Goal: Obtain resource: Obtain resource

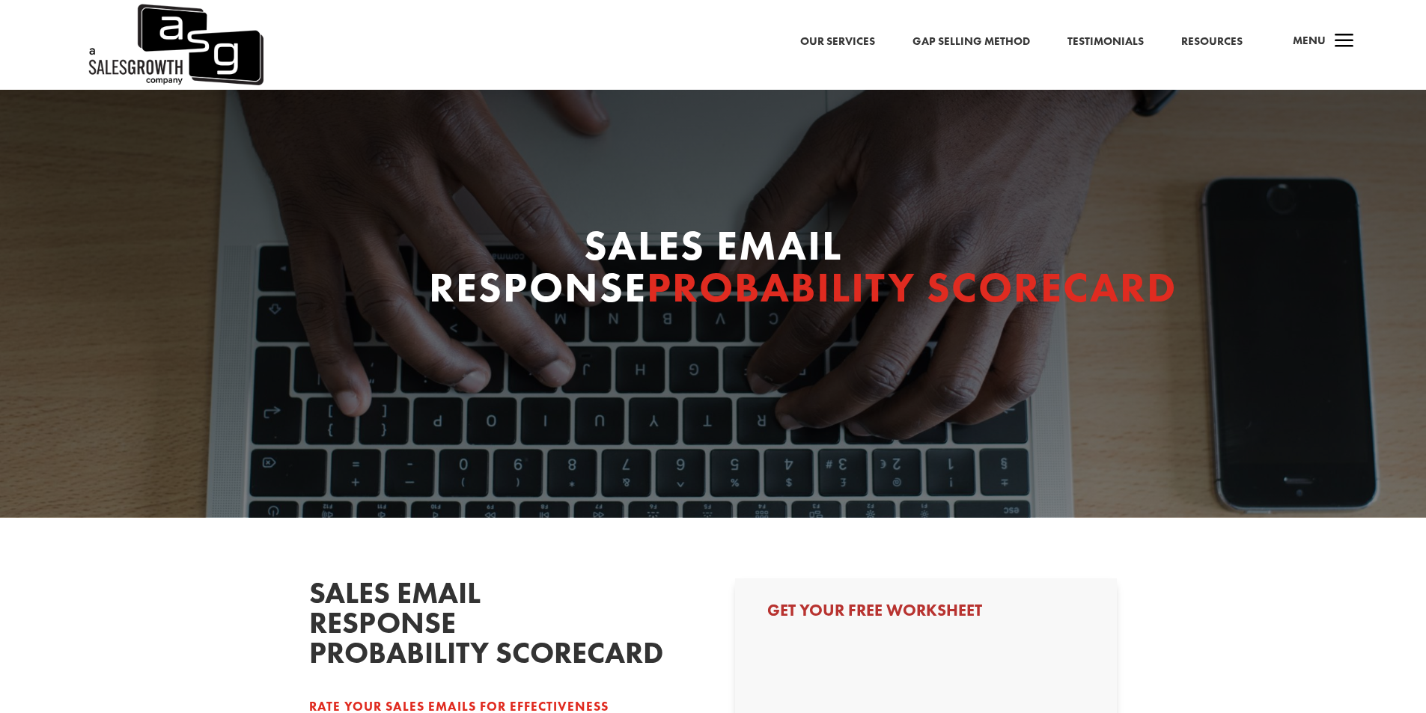
scroll to position [110, 0]
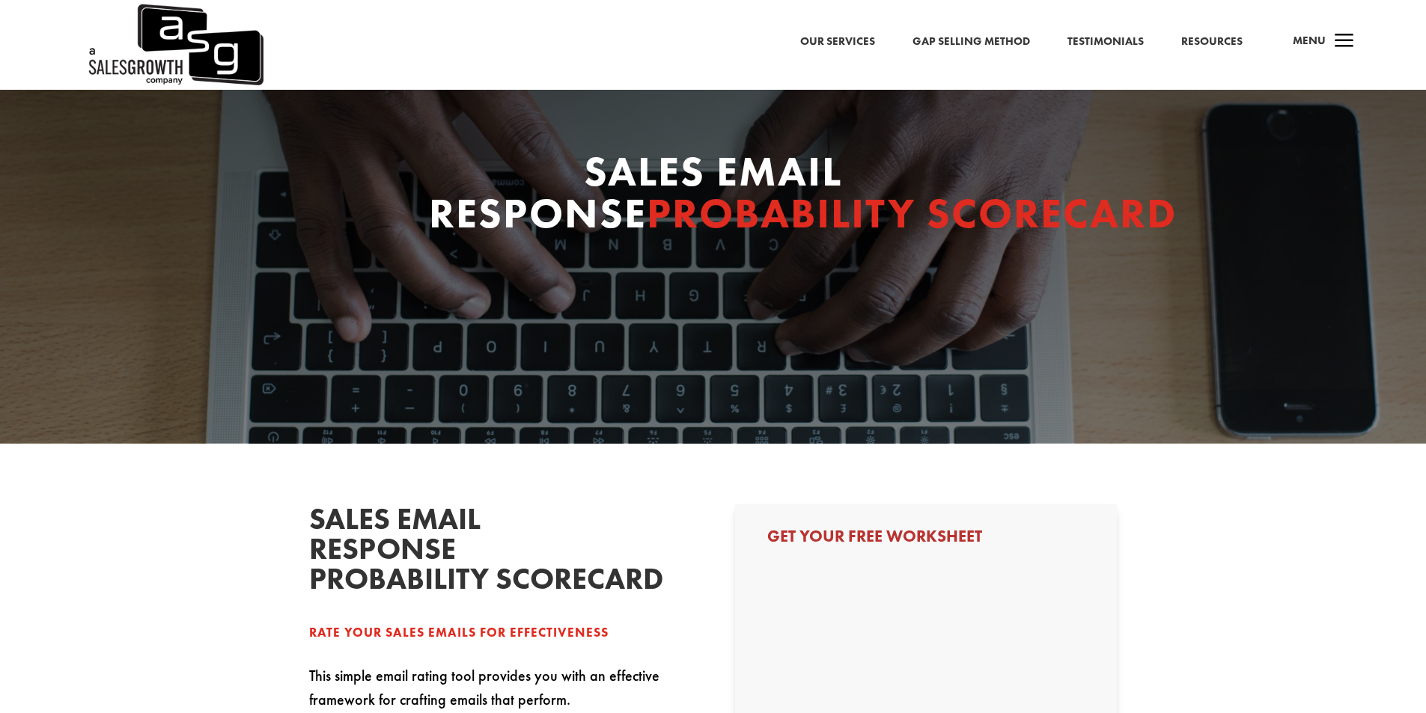
select select "Individual Contributor (AE, SDR, CSM, etc)"
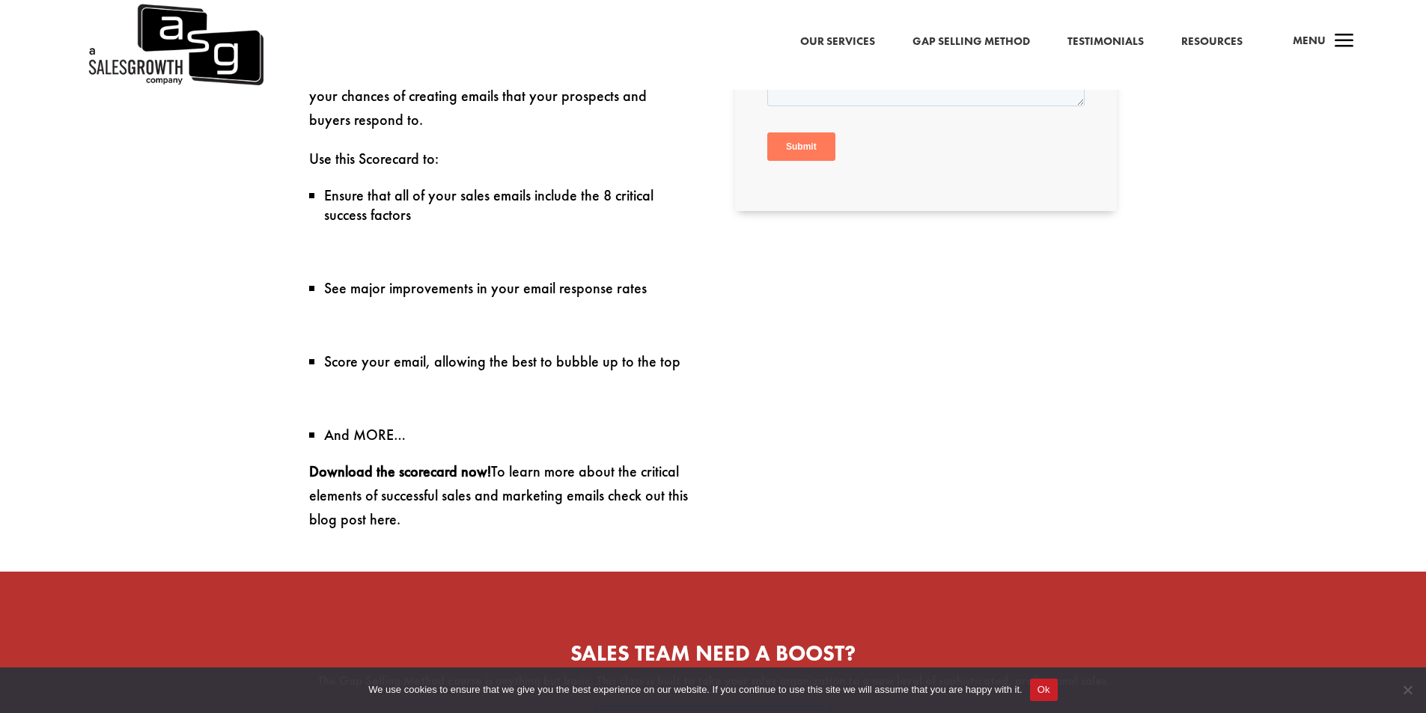
scroll to position [848, 0]
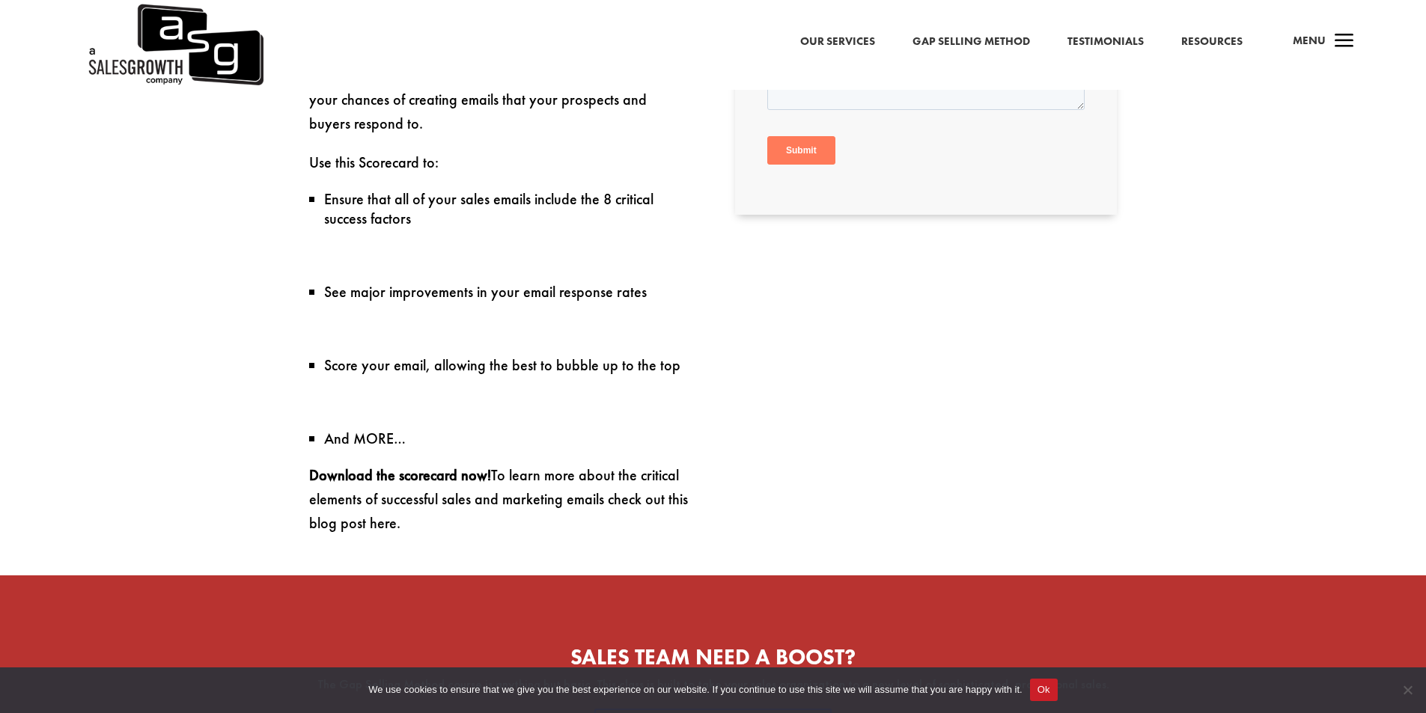
click at [793, 158] on input "Submit" at bounding box center [801, 151] width 68 height 28
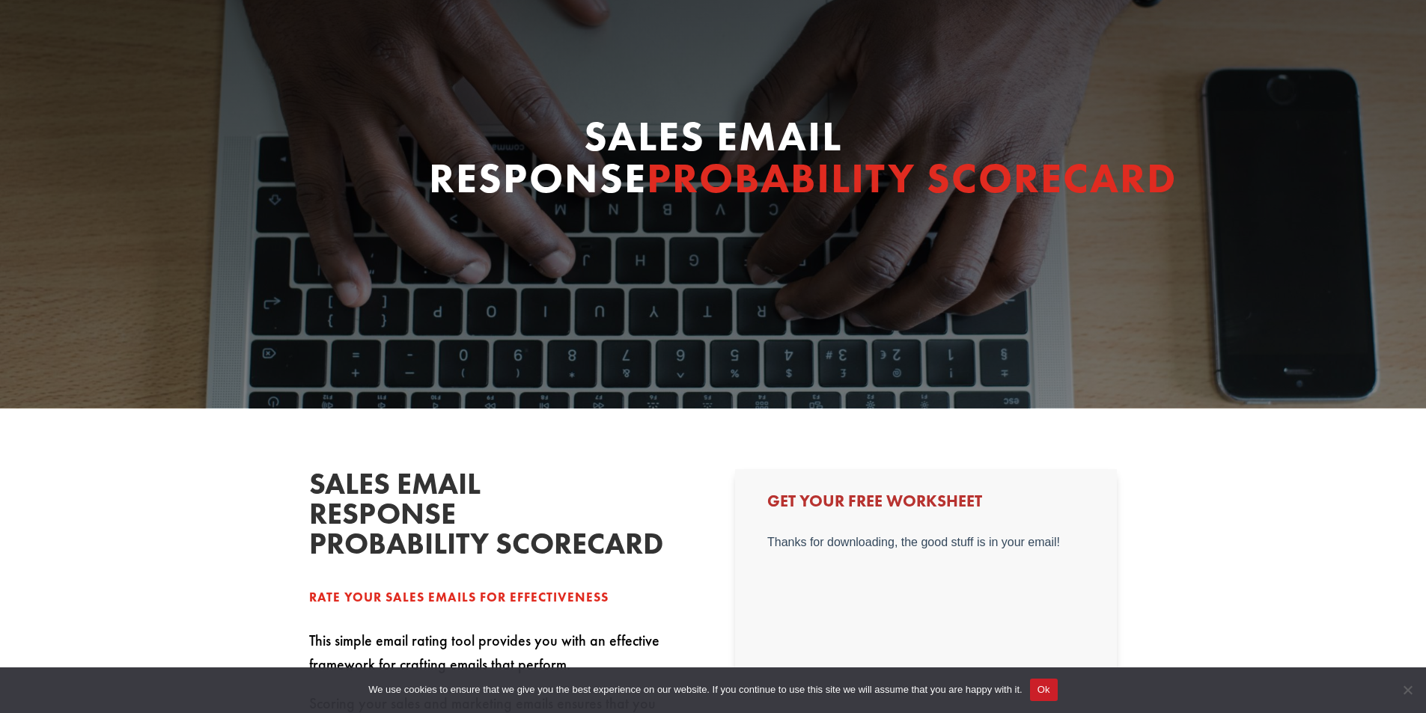
scroll to position [0, 0]
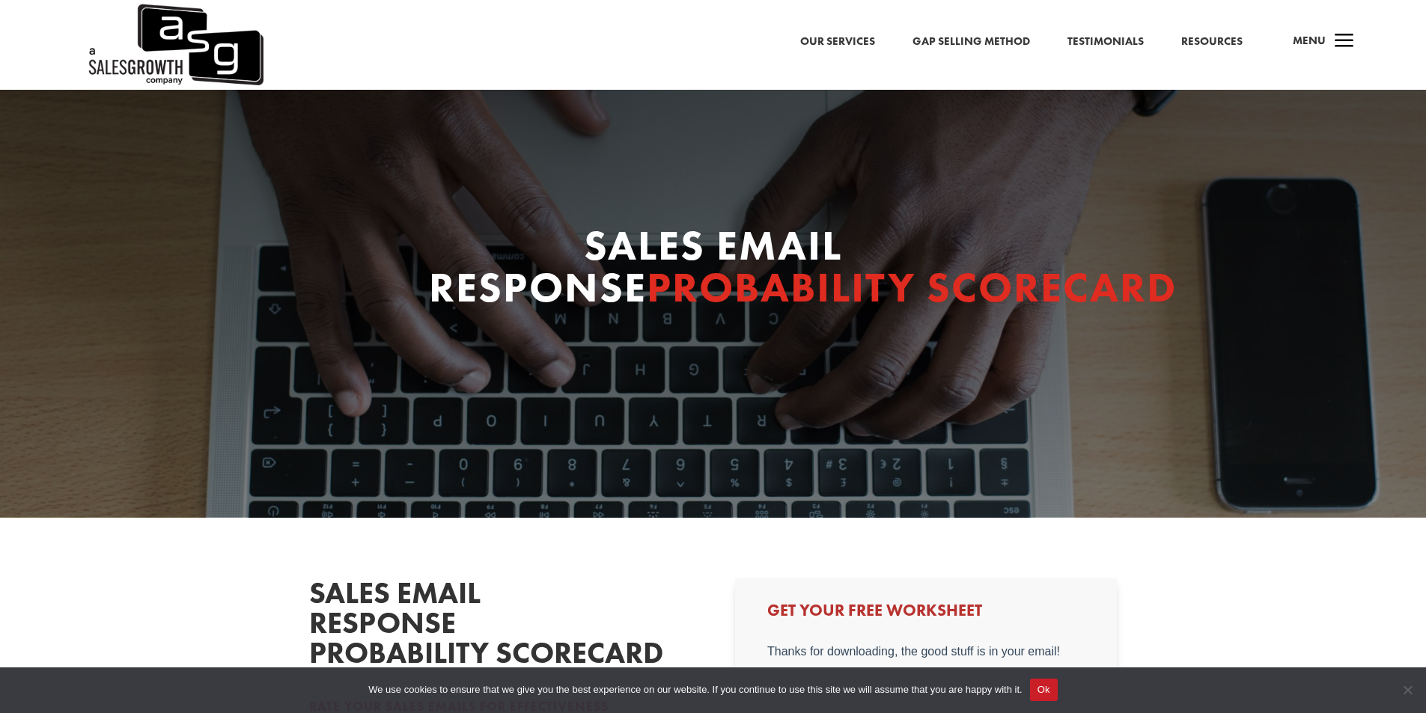
click at [1187, 47] on link "Resources" at bounding box center [1211, 41] width 61 height 19
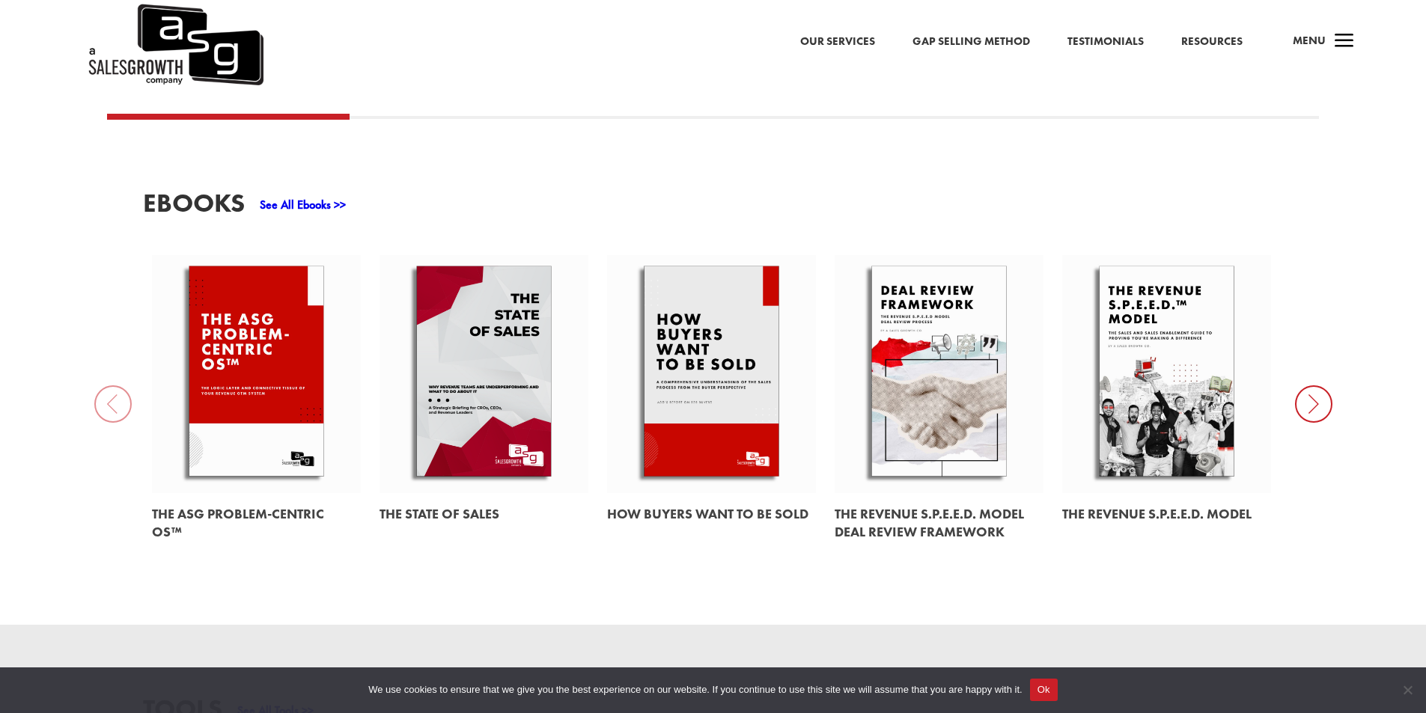
scroll to position [698, 0]
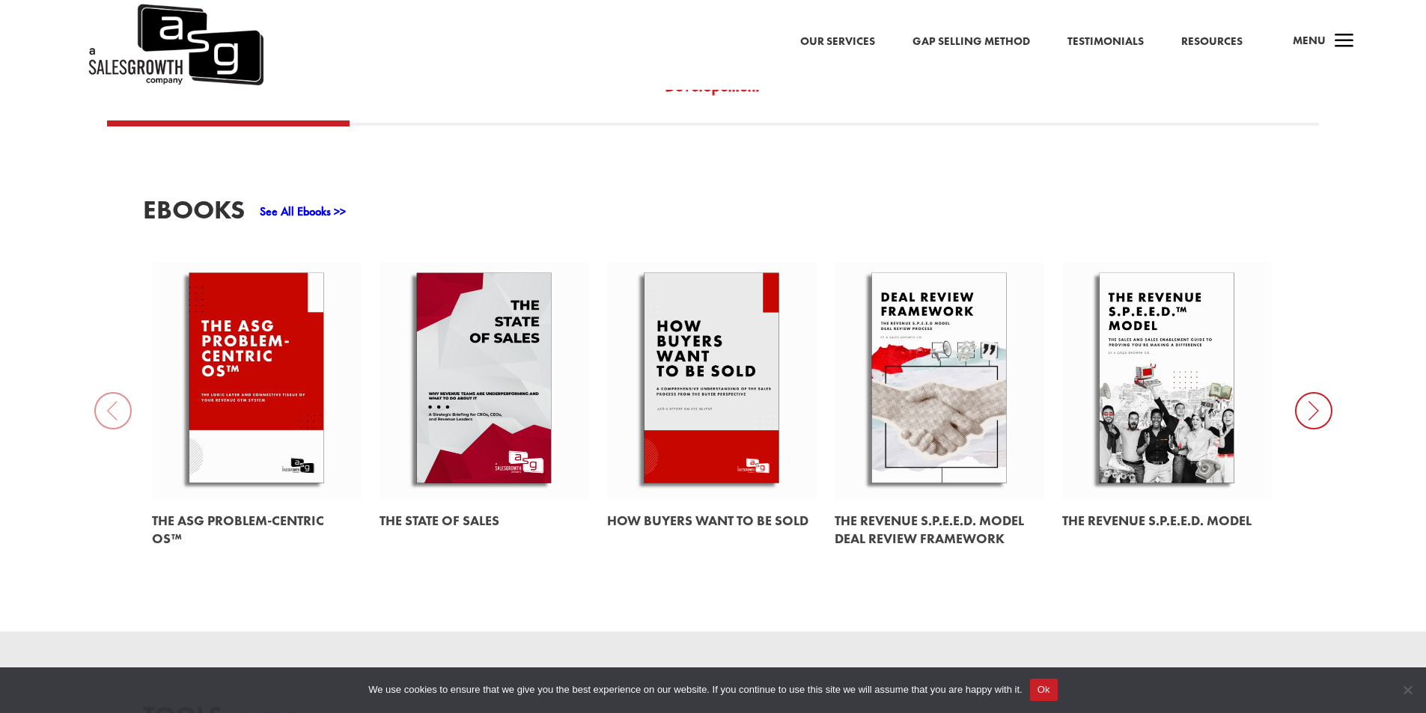
click at [1307, 398] on icon at bounding box center [1313, 410] width 37 height 37
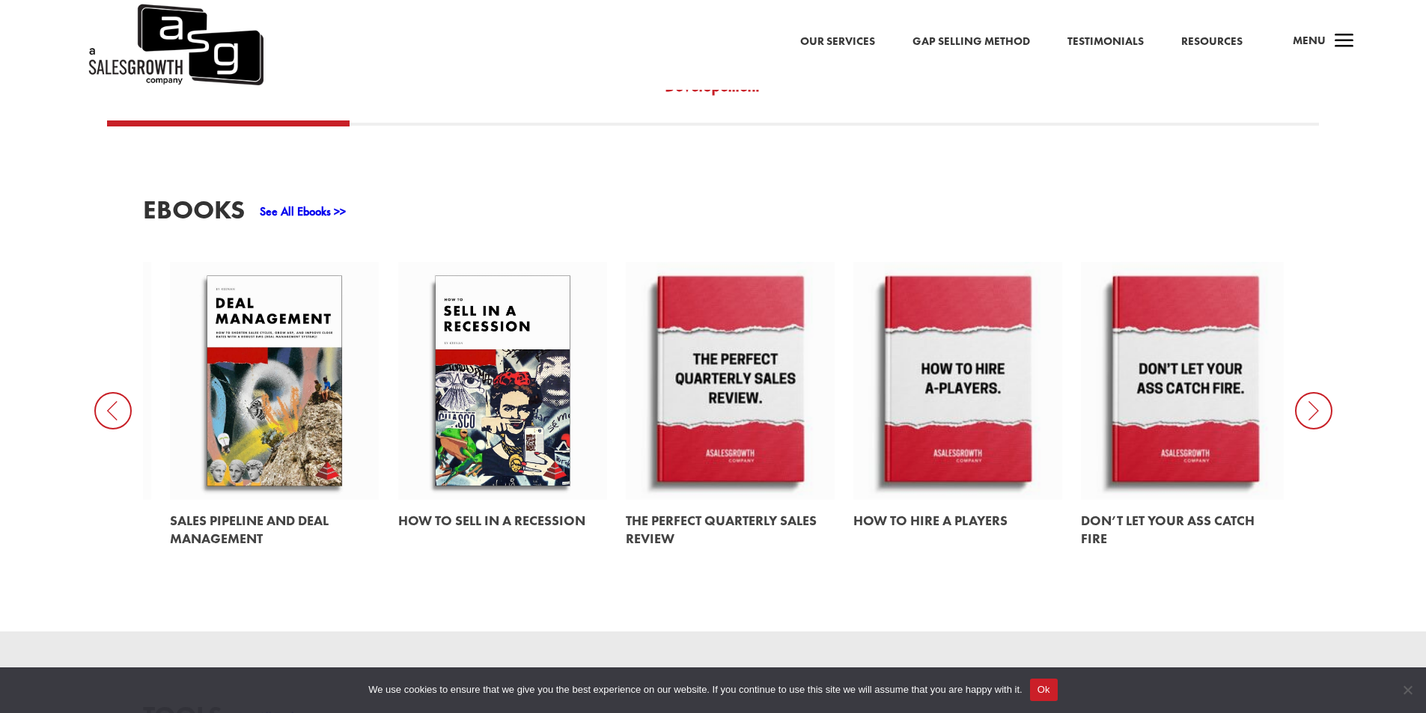
click at [1307, 398] on icon at bounding box center [1313, 410] width 37 height 37
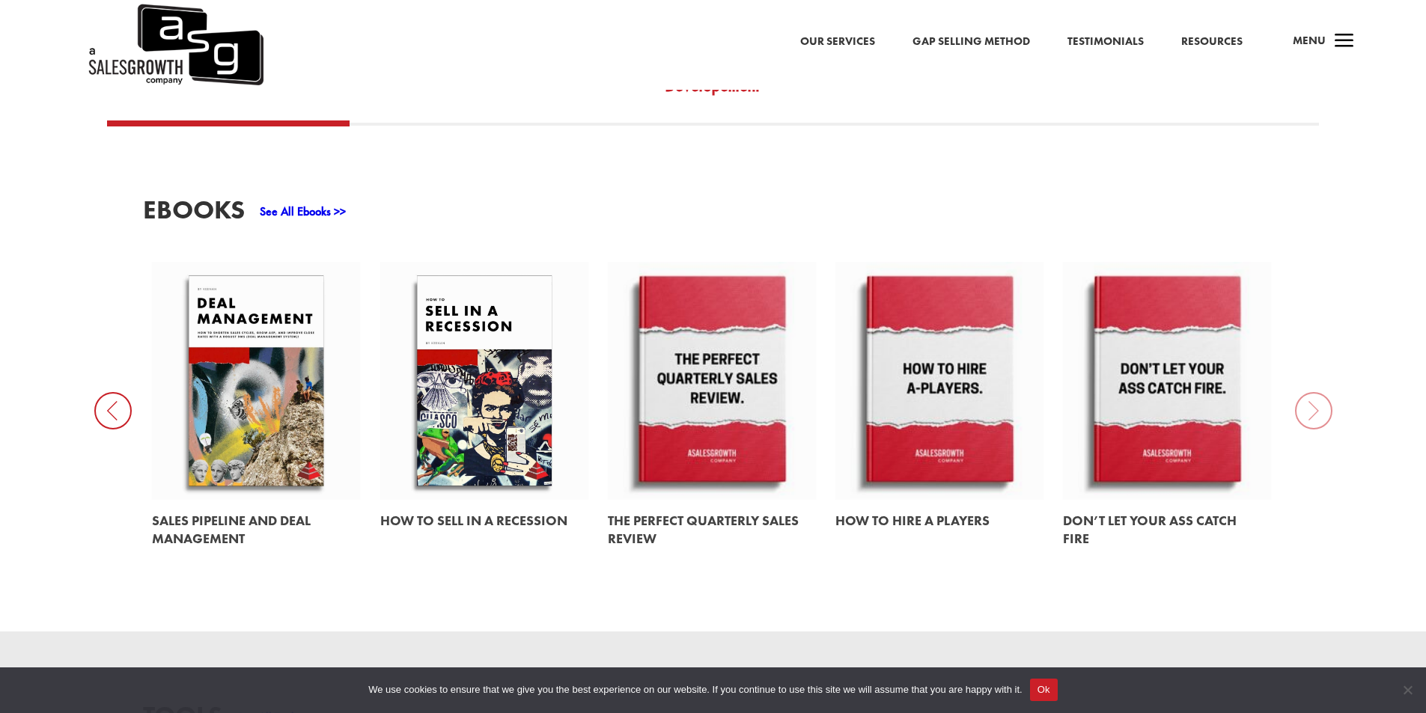
click at [1307, 398] on div "EBooks See All Ebooks >> The ASG Problem-Centric OS™ The State of Sales How Buy…" at bounding box center [713, 379] width 1426 height 506
click at [127, 392] on icon at bounding box center [112, 410] width 37 height 37
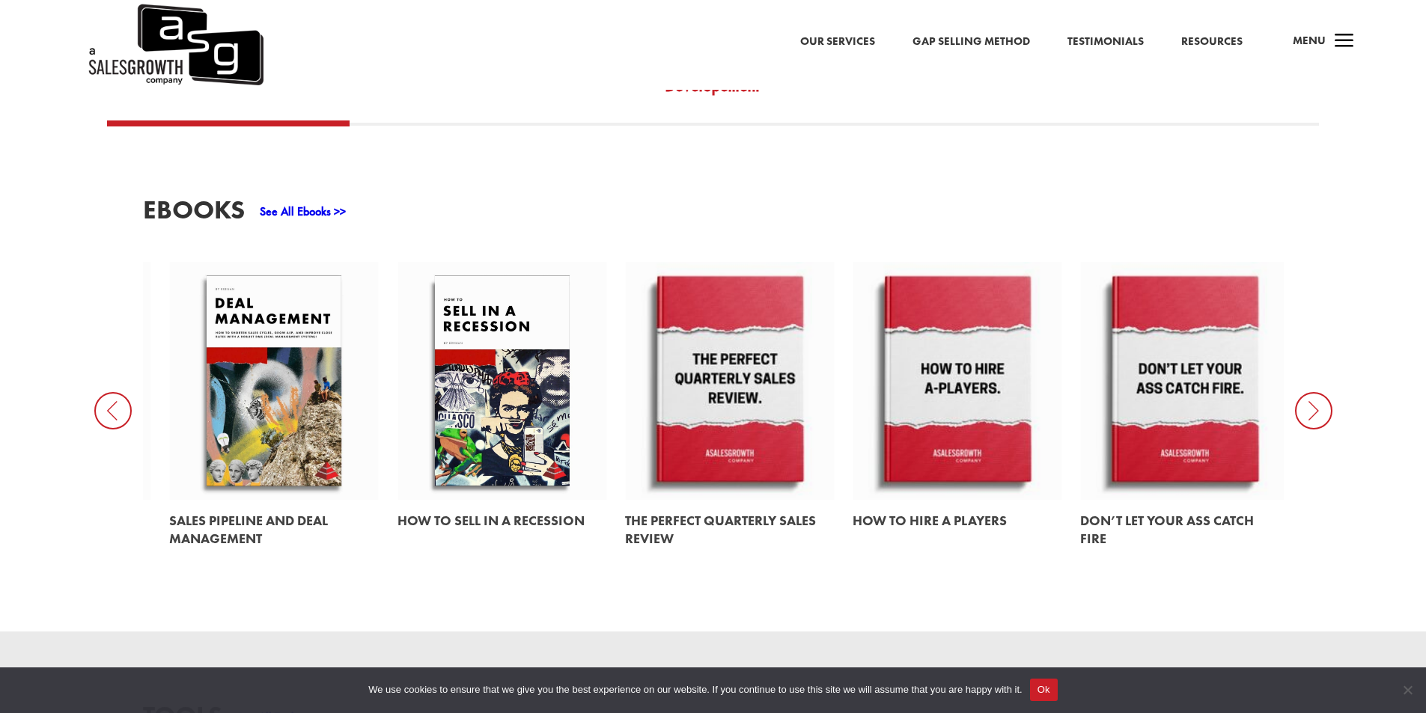
click at [127, 392] on icon at bounding box center [112, 410] width 37 height 37
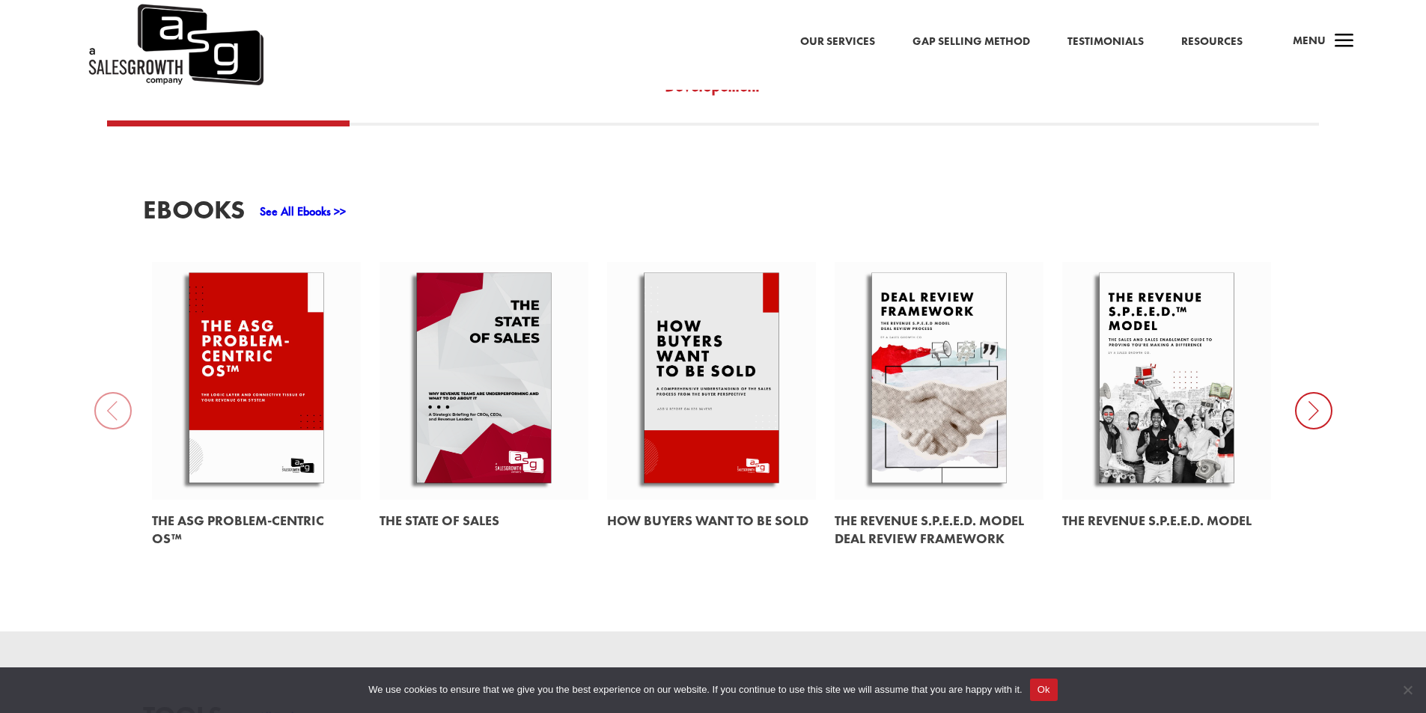
click at [127, 390] on div "EBooks See All Ebooks >> The ASG Problem-Centric OS™ The State of Sales How Buy…" at bounding box center [713, 379] width 1426 height 506
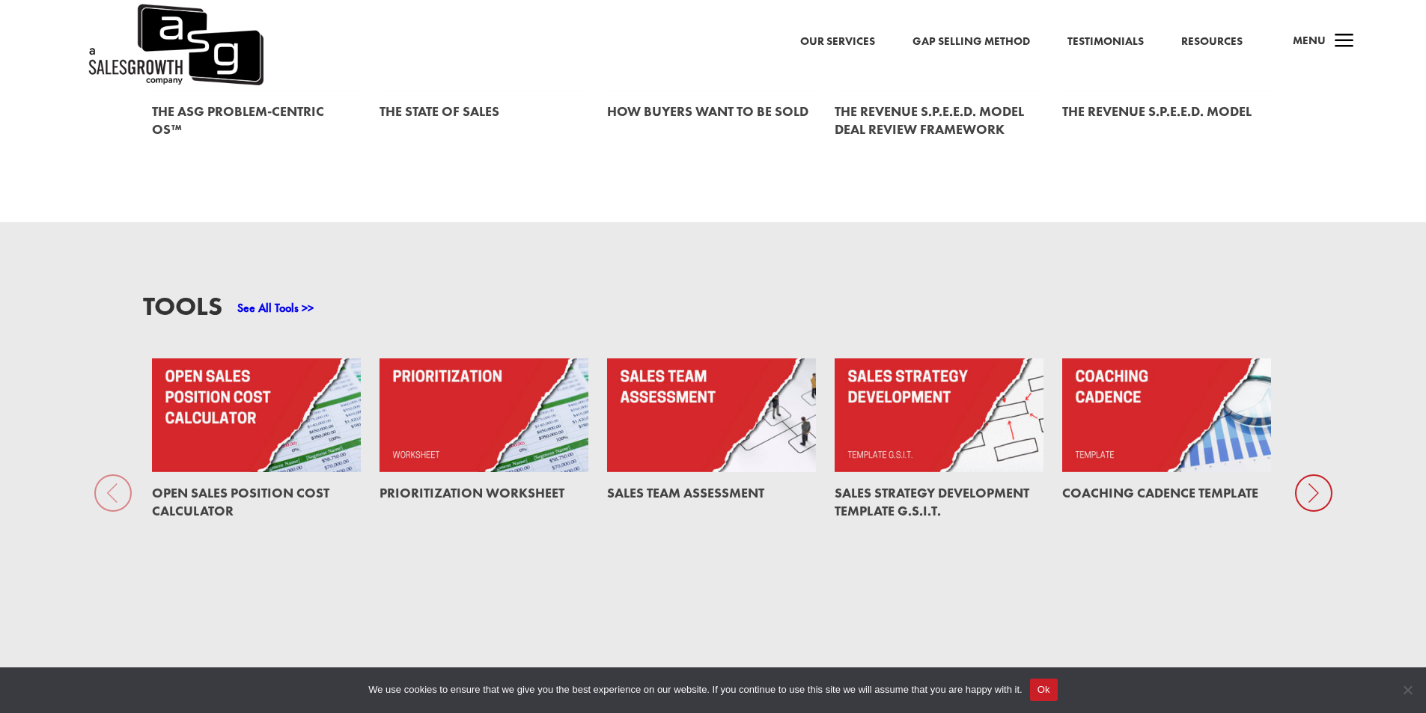
scroll to position [1148, 0]
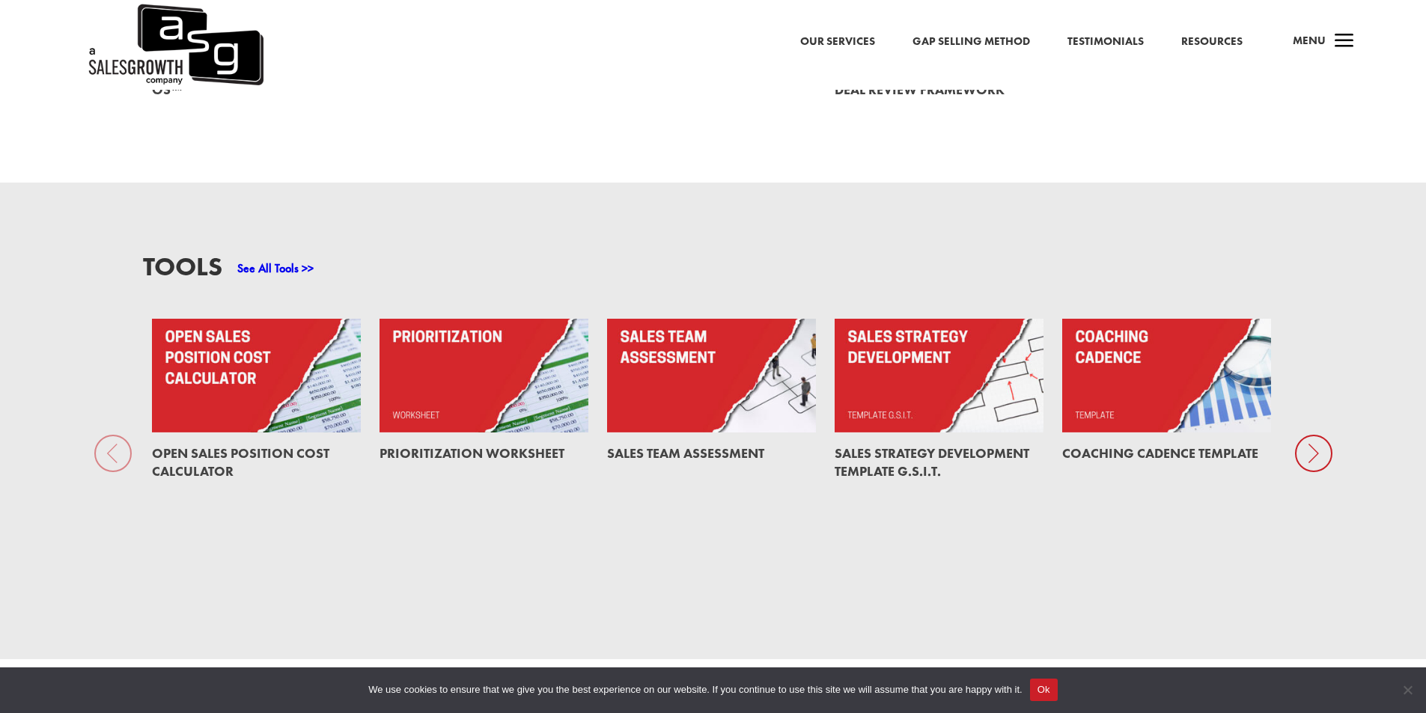
click at [104, 444] on div "Tools See All Tools >> Open Sales Position Cost Calculator Prioritization Works…" at bounding box center [713, 421] width 1426 height 477
click at [1323, 444] on icon at bounding box center [1313, 453] width 37 height 37
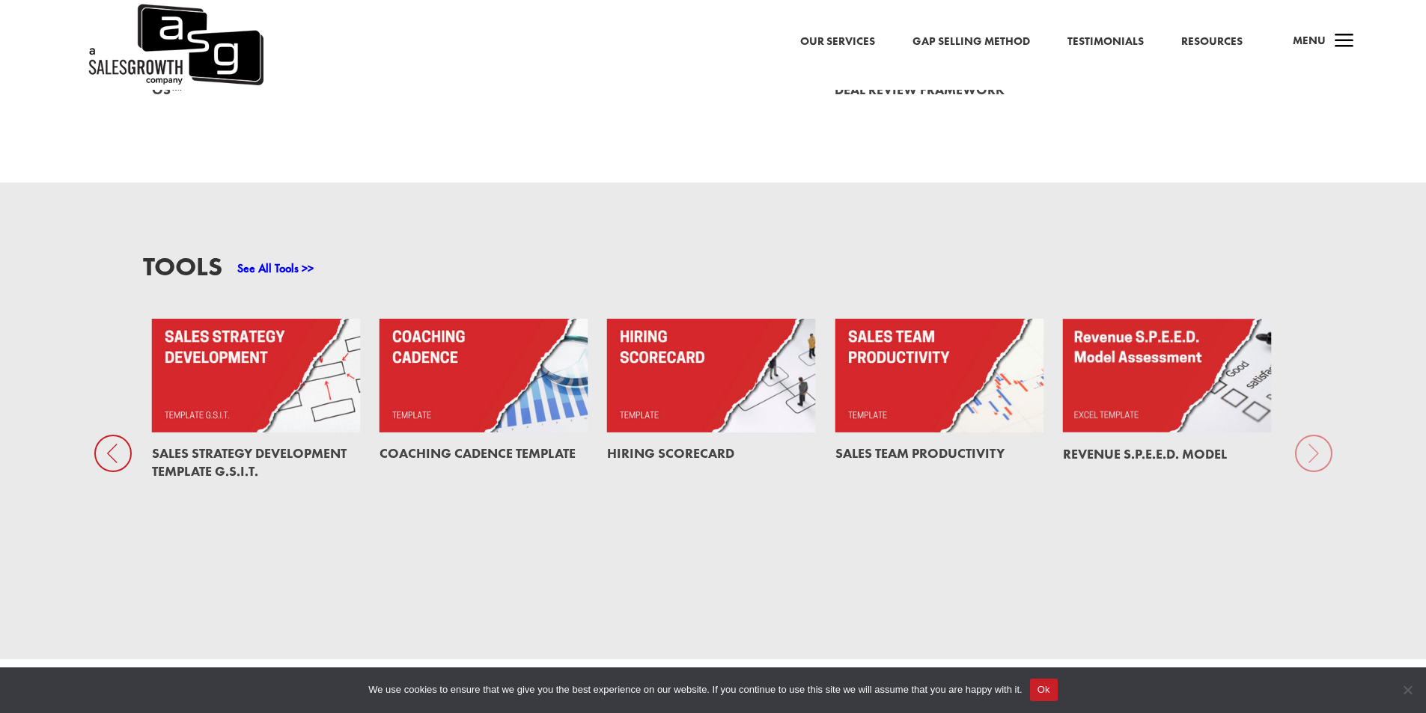
click at [1323, 444] on div "Tools See All Tools >> Open Sales Position Cost Calculator Prioritization Works…" at bounding box center [713, 421] width 1426 height 477
click at [496, 445] on link "Coaching Cadence Template" at bounding box center [478, 453] width 196 height 17
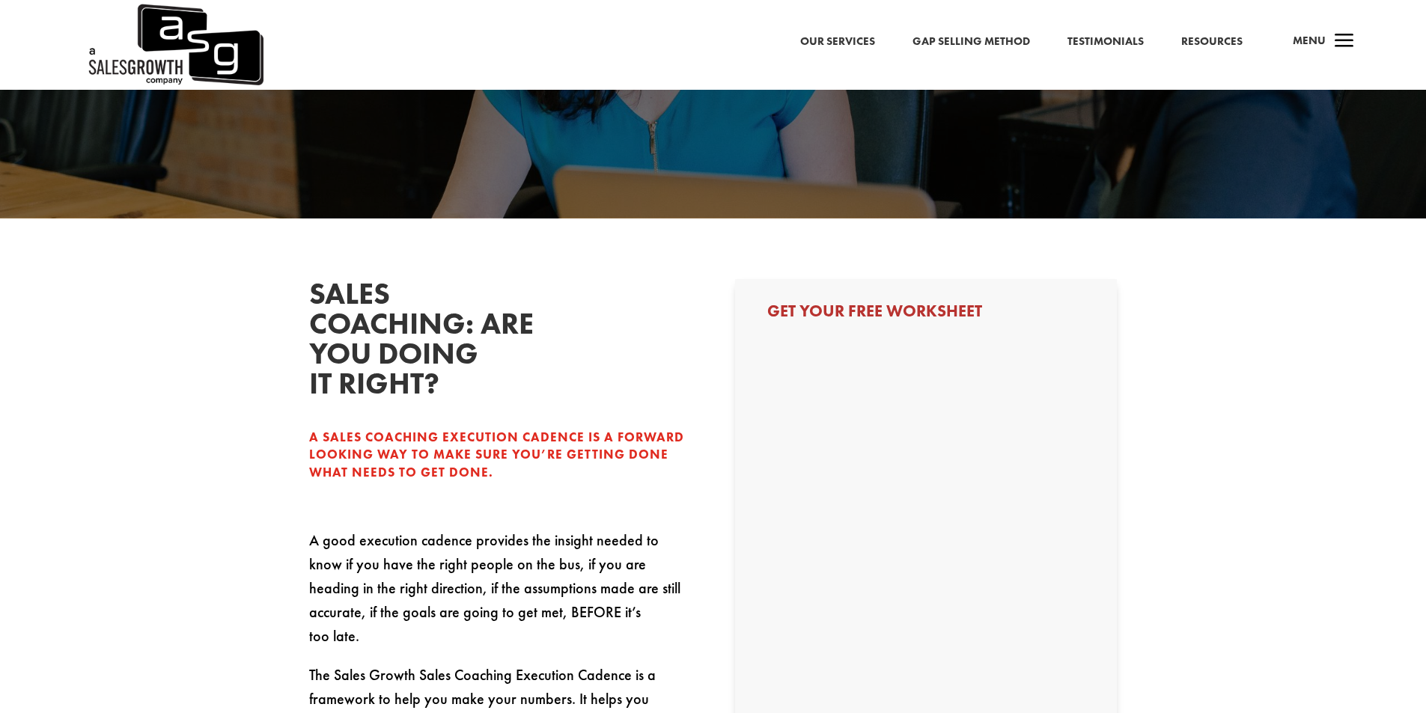
select select "Individual Contributor (AE, SDR, CSM, etc)"
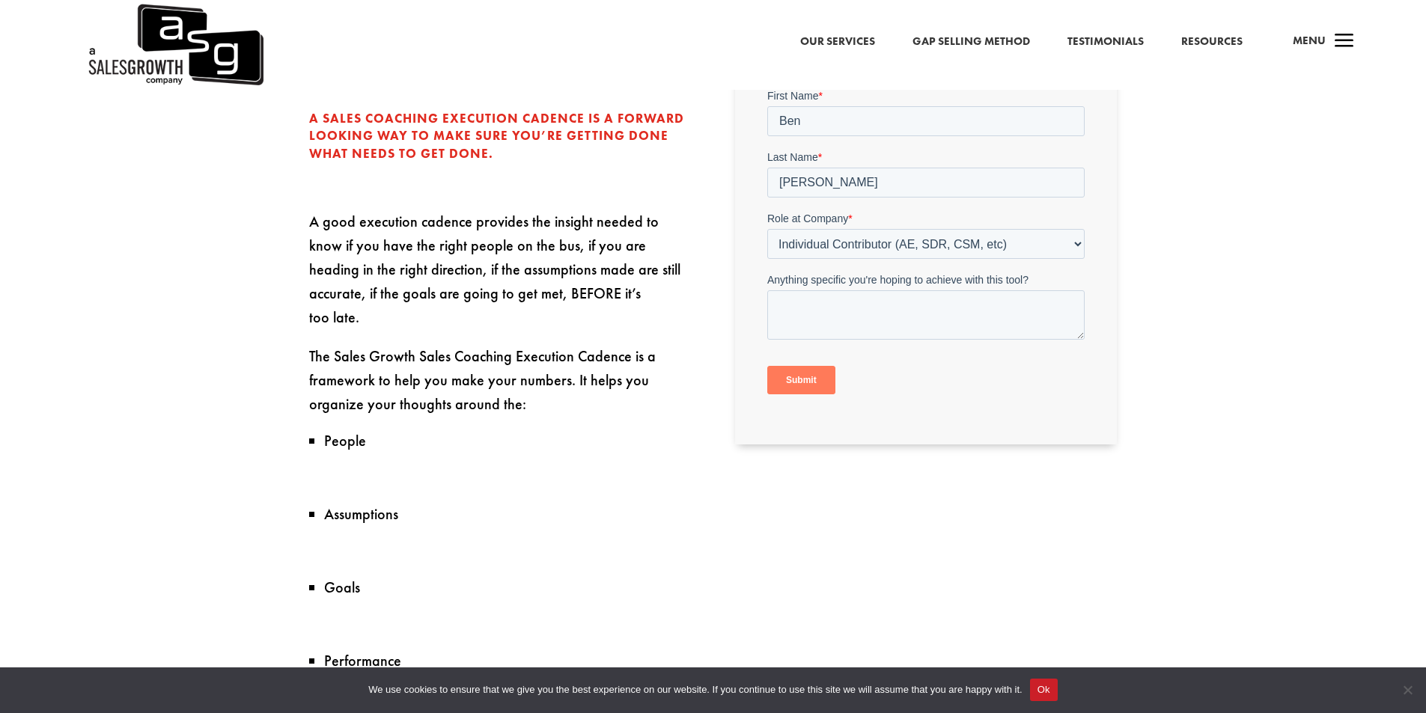
scroll to position [499, 0]
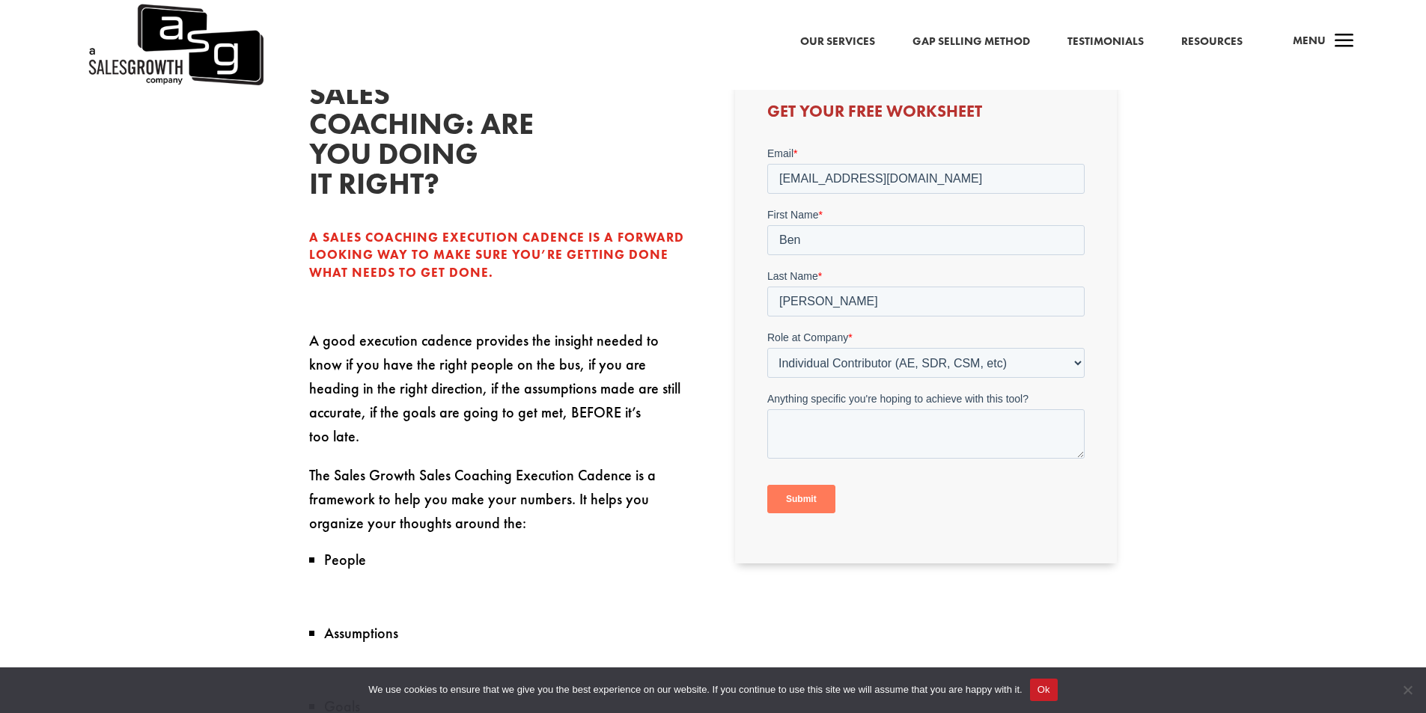
click at [778, 494] on input "Submit" at bounding box center [801, 499] width 68 height 28
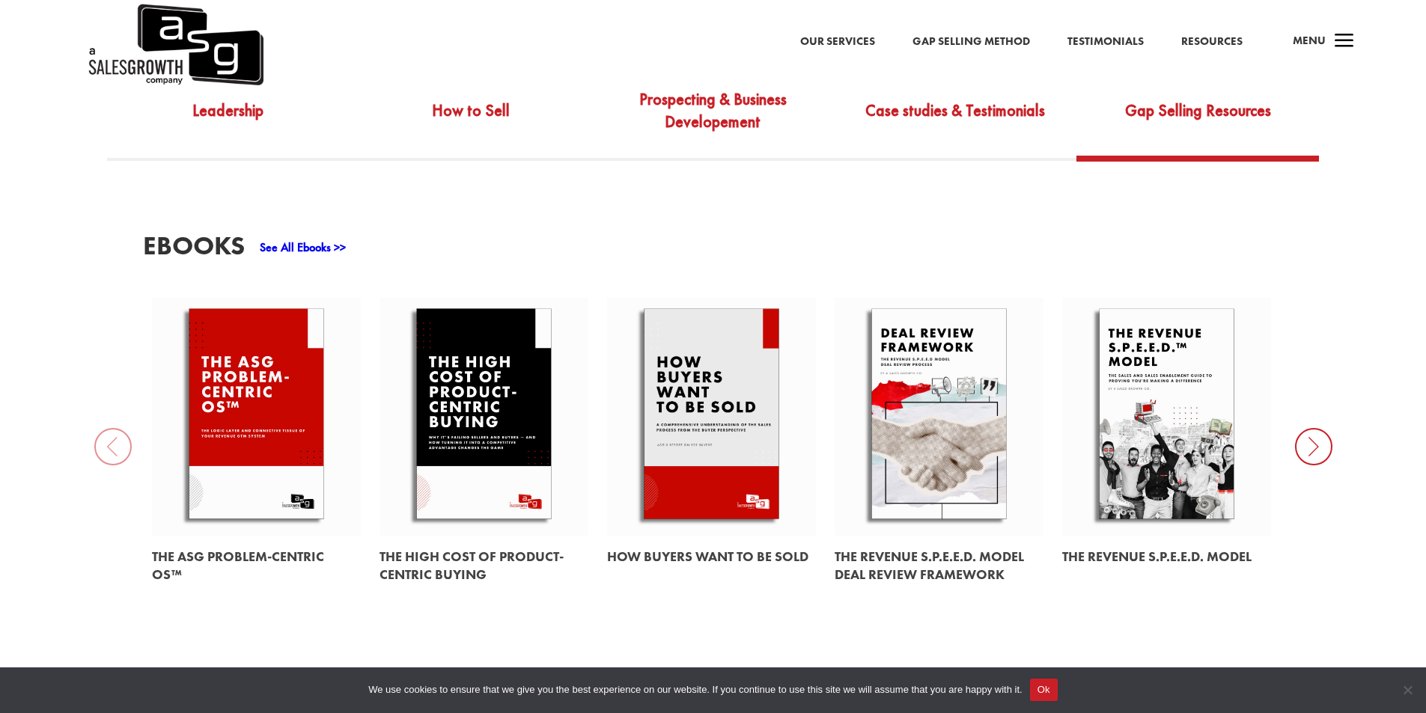
click at [961, 40] on link "Gap Selling Method" at bounding box center [972, 41] width 118 height 19
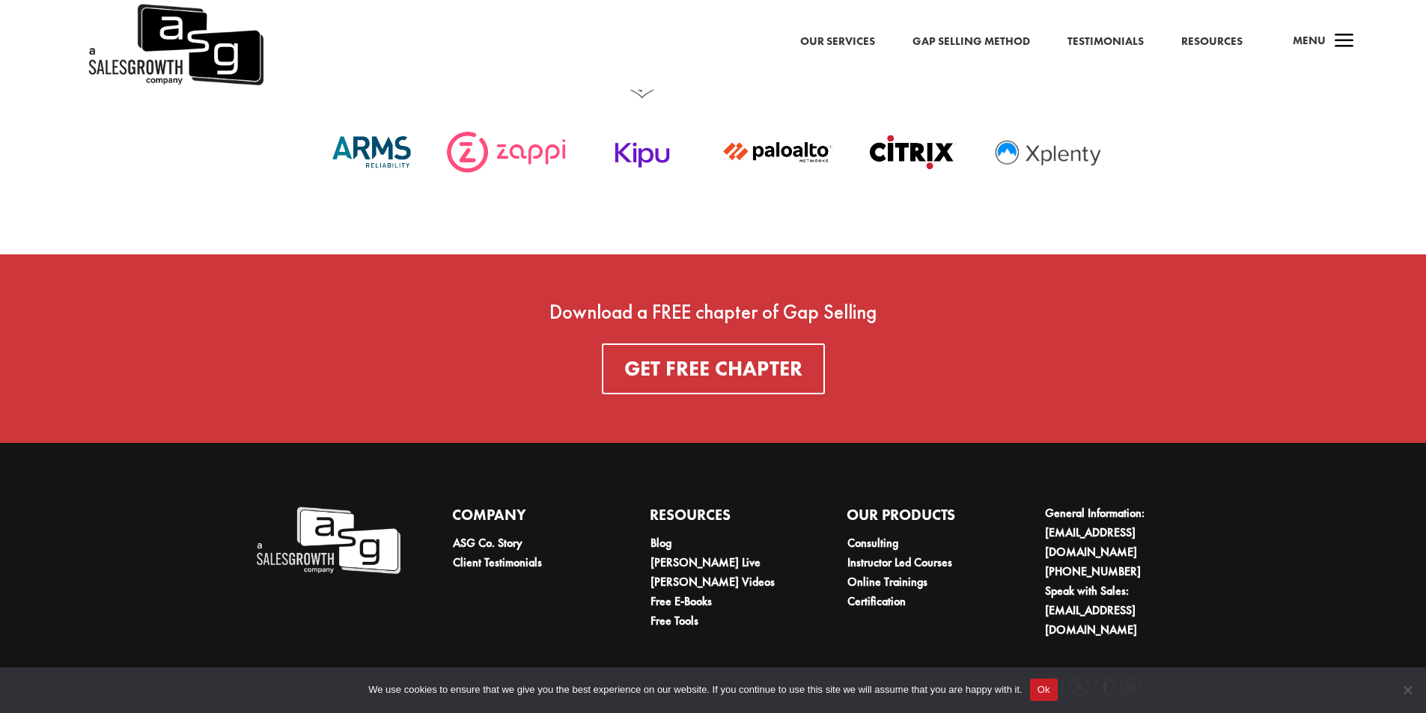
scroll to position [5495, 0]
click at [855, 575] on link "Online Trainings" at bounding box center [887, 581] width 80 height 16
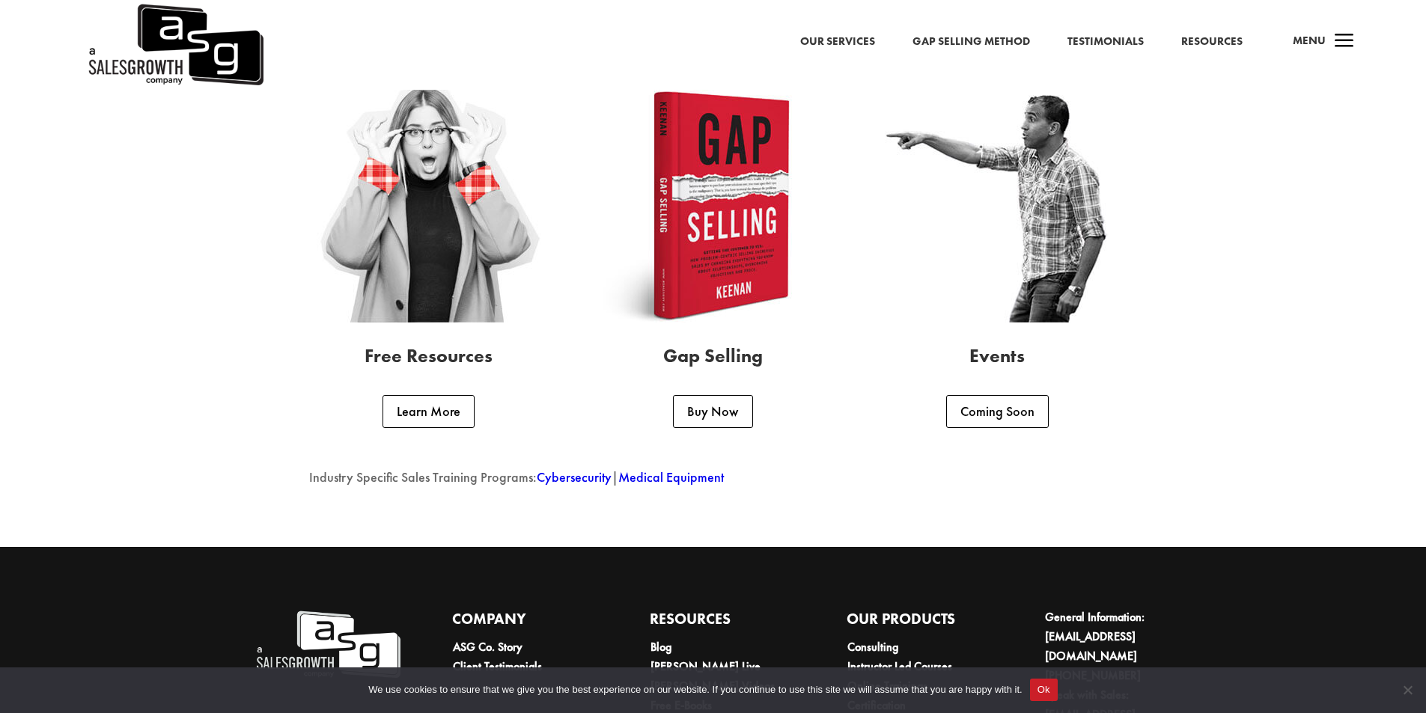
scroll to position [3843, 0]
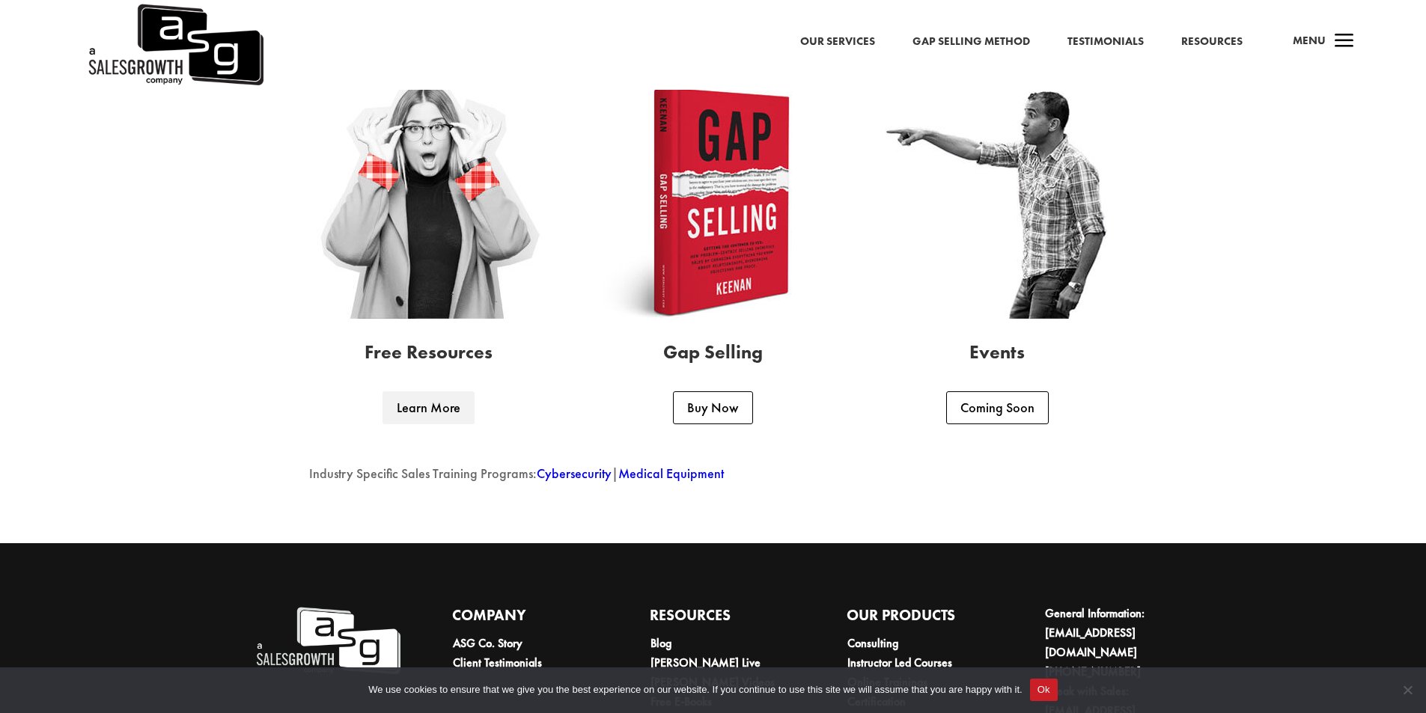
click at [443, 419] on link "Learn More" at bounding box center [429, 408] width 92 height 33
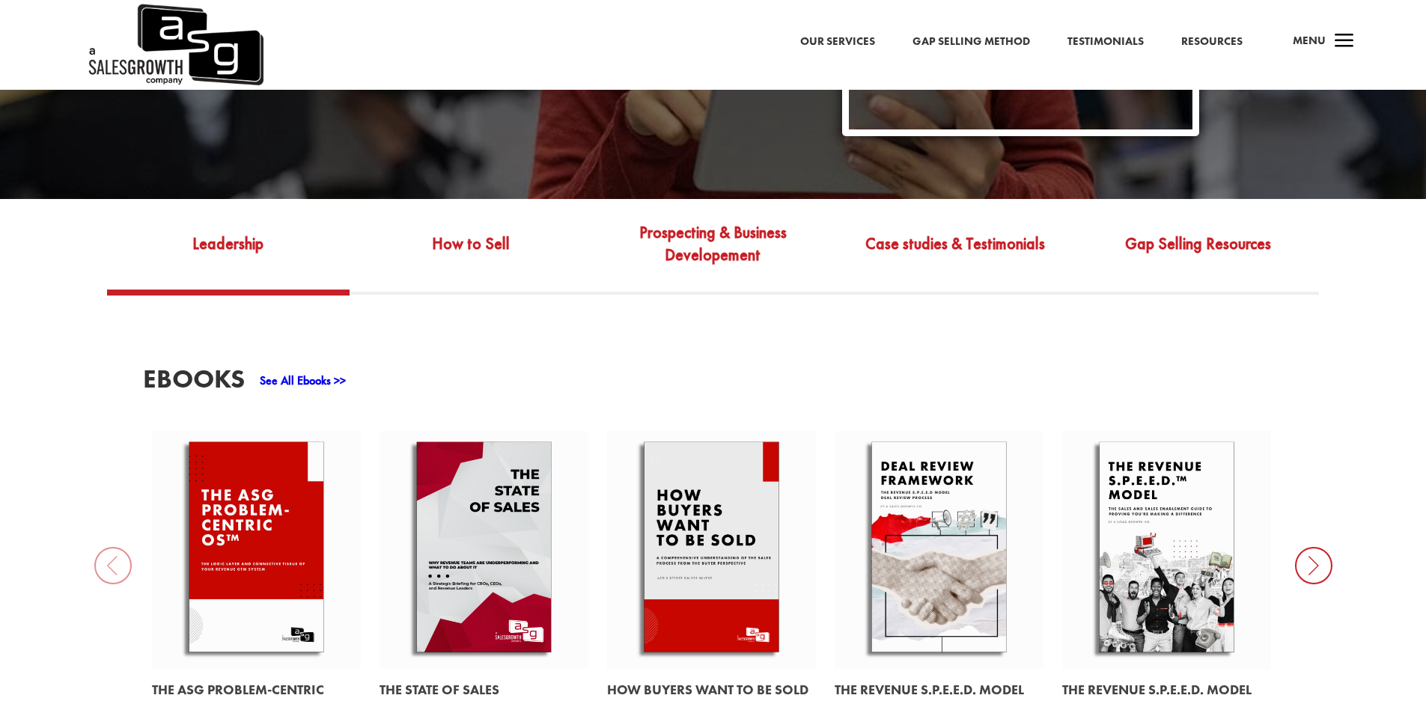
scroll to position [549, 0]
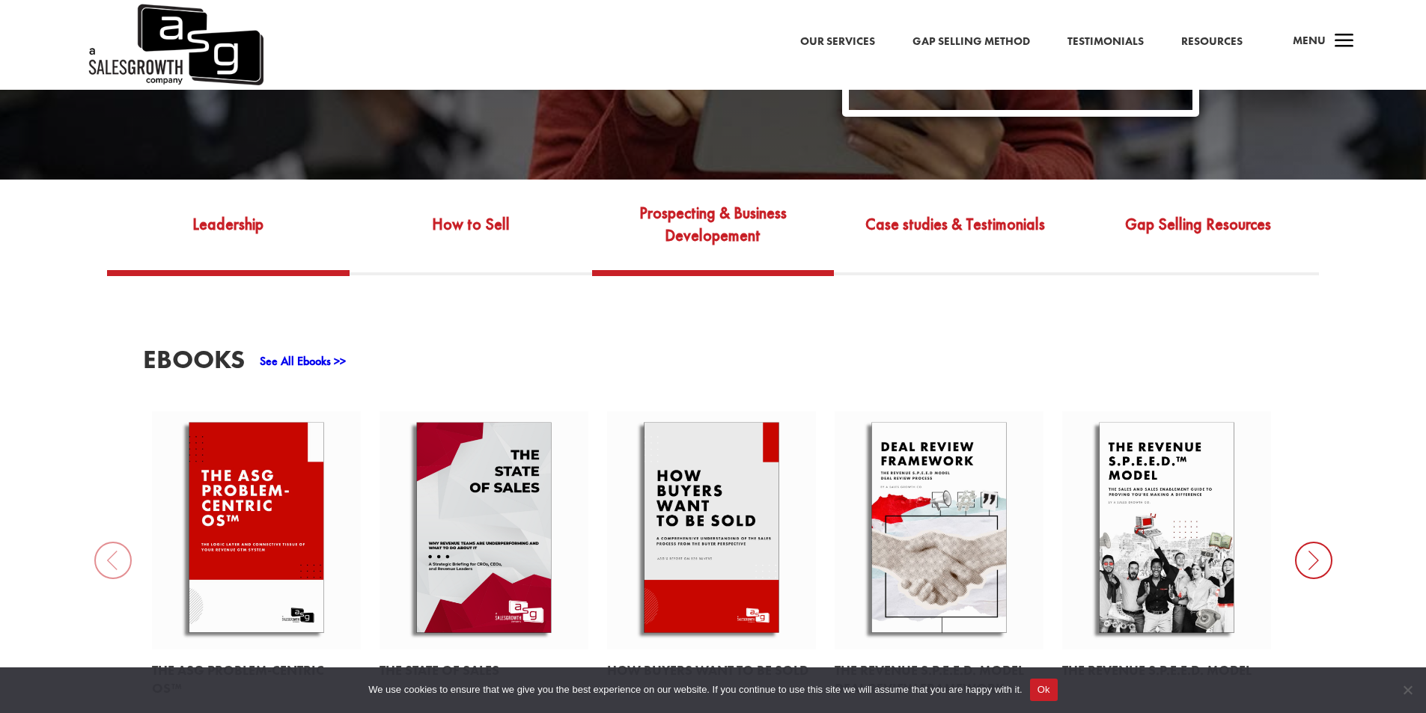
click at [696, 209] on link "Prospecting & Business Developement" at bounding box center [713, 235] width 243 height 70
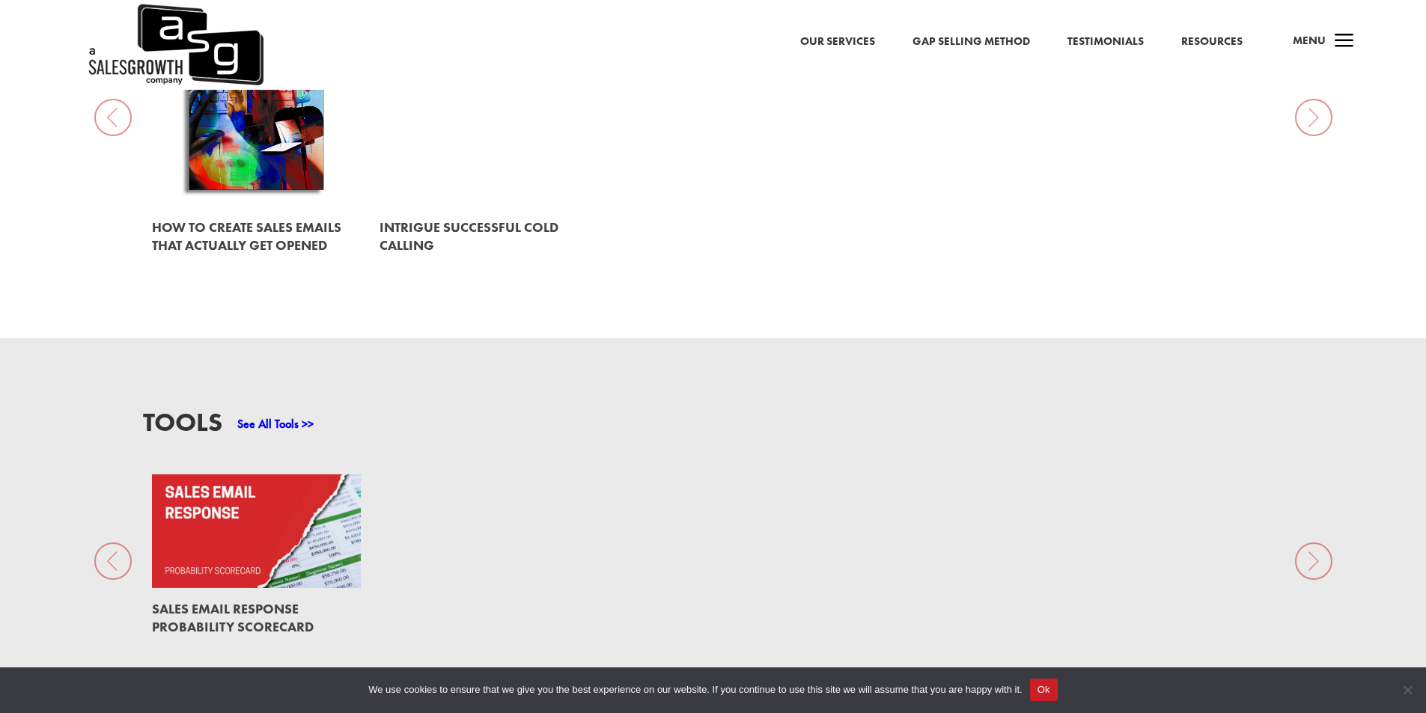
scroll to position [1048, 0]
